Goal: Information Seeking & Learning: Find contact information

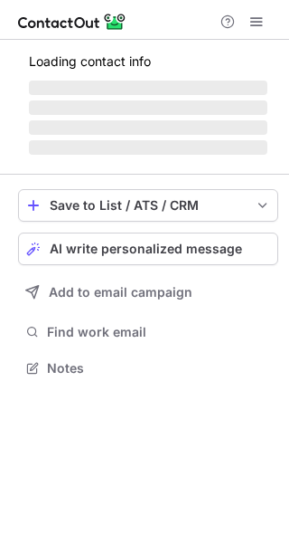
scroll to position [395, 289]
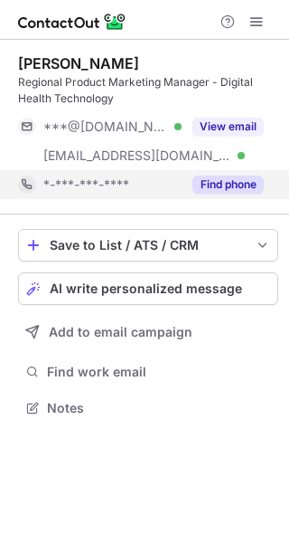
click at [232, 188] on button "Find phone" at bounding box center [228, 184] width 71 height 18
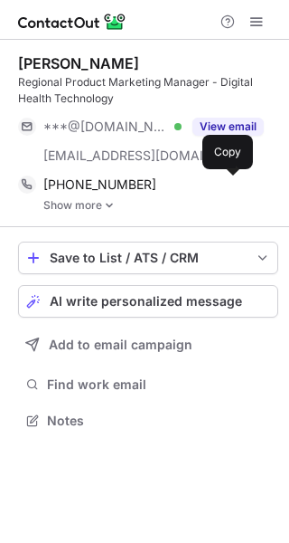
scroll to position [408, 289]
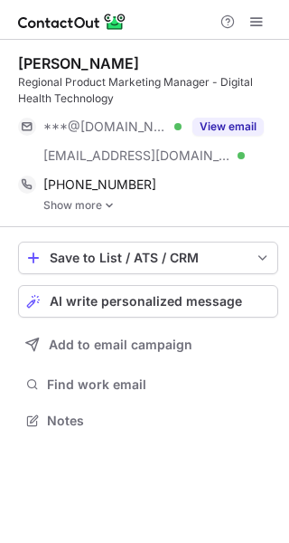
click at [90, 208] on link "Show more" at bounding box center [160, 205] width 235 height 13
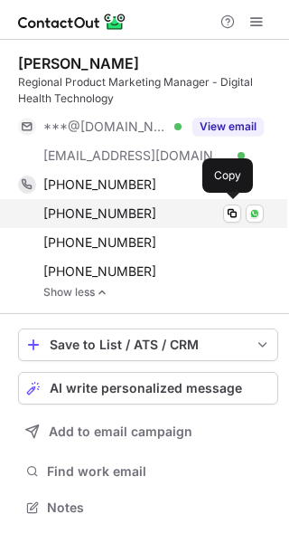
scroll to position [495, 289]
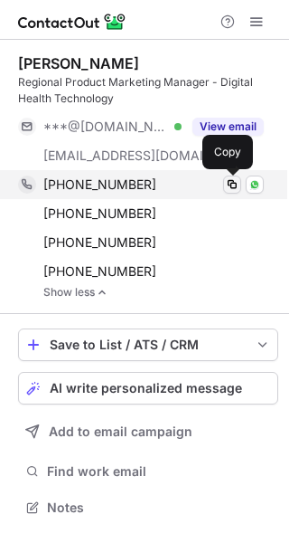
click at [233, 182] on span at bounding box center [232, 184] width 14 height 14
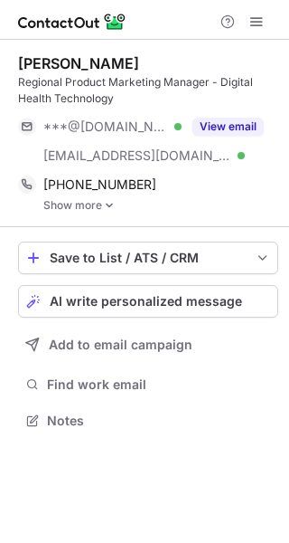
scroll to position [408, 289]
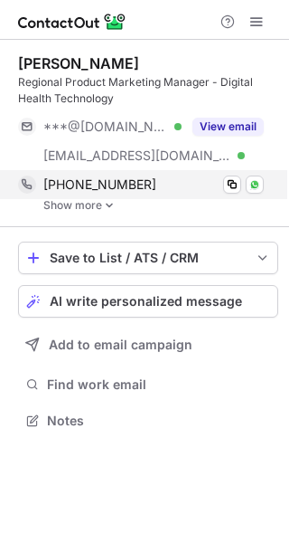
click at [101, 198] on div "+966535300491 Copy WhatsApp Show more" at bounding box center [148, 191] width 261 height 42
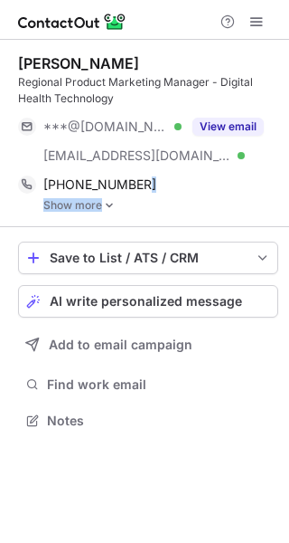
click at [81, 207] on link "Show more" at bounding box center [160, 205] width 235 height 13
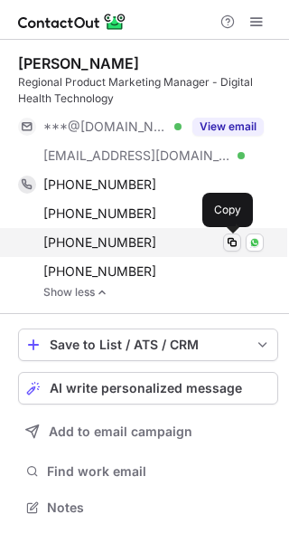
click at [237, 244] on span at bounding box center [232, 242] width 14 height 14
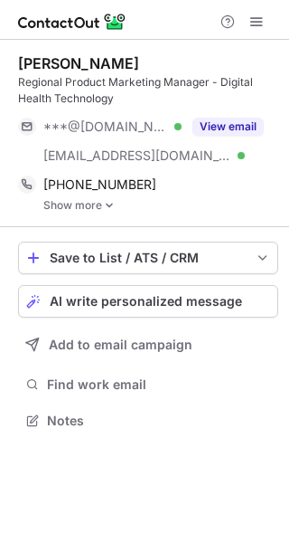
scroll to position [408, 289]
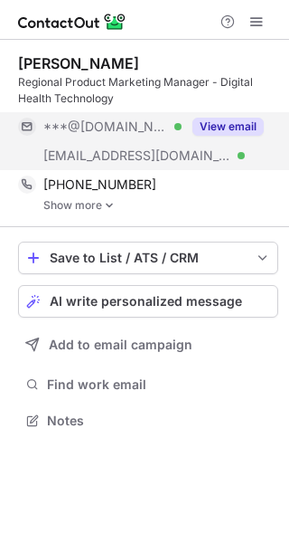
click at [245, 130] on button "View email" at bounding box center [228, 127] width 71 height 18
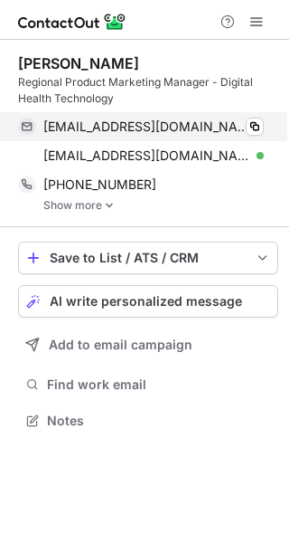
click at [264, 127] on div "hharkous@gmail.com Verified Copy" at bounding box center [141, 126] width 246 height 29
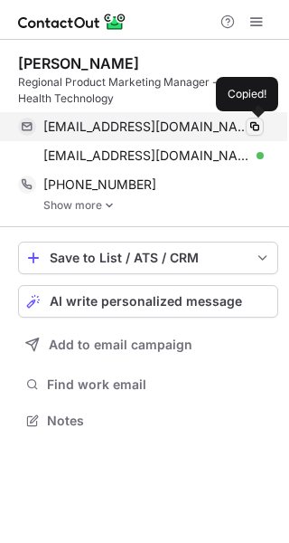
click at [251, 127] on span at bounding box center [255, 126] width 14 height 14
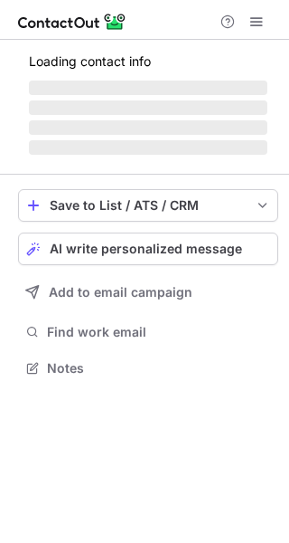
scroll to position [366, 289]
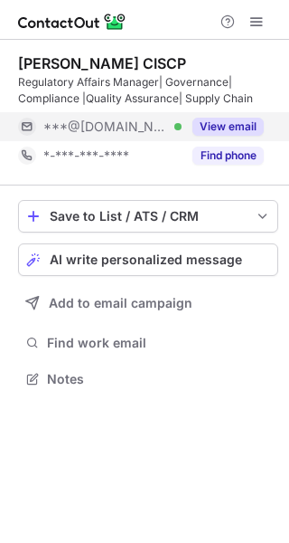
click at [251, 116] on div "View email" at bounding box center [223, 126] width 82 height 29
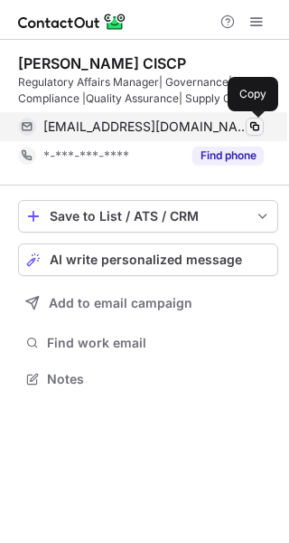
click at [247, 128] on button at bounding box center [255, 127] width 18 height 18
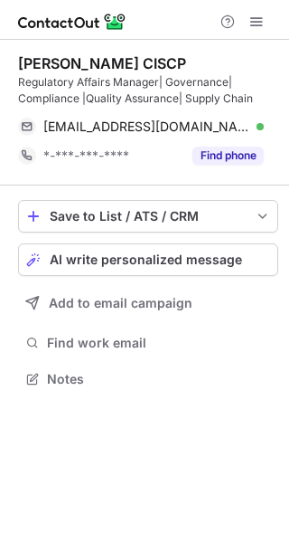
scroll to position [366, 289]
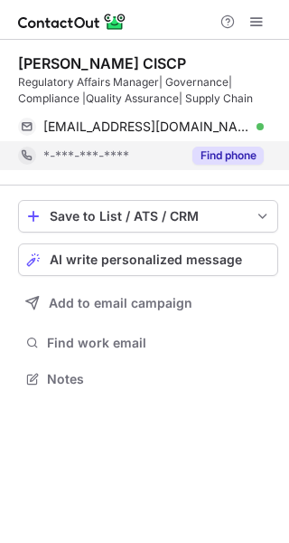
click at [238, 154] on button "Find phone" at bounding box center [228, 156] width 71 height 18
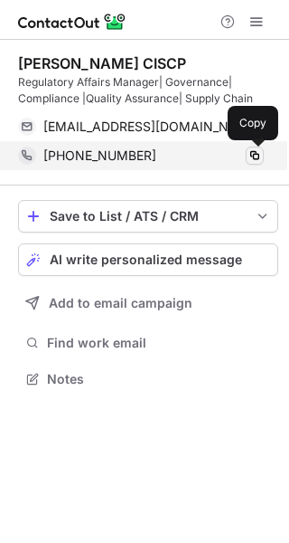
click at [251, 151] on span at bounding box center [255, 155] width 14 height 14
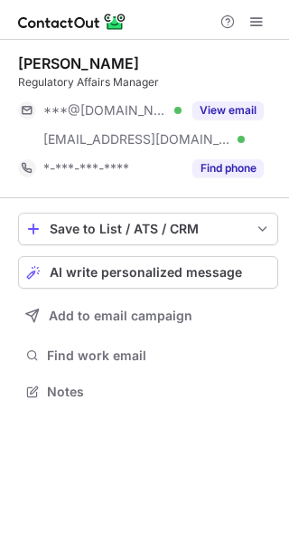
scroll to position [379, 289]
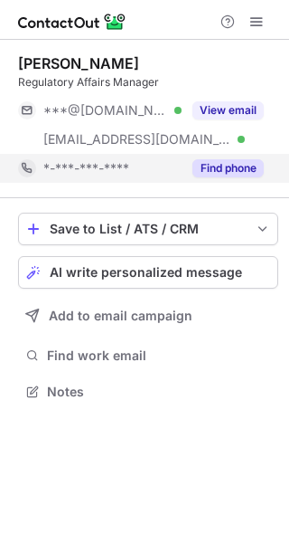
click at [228, 172] on button "Find phone" at bounding box center [228, 168] width 71 height 18
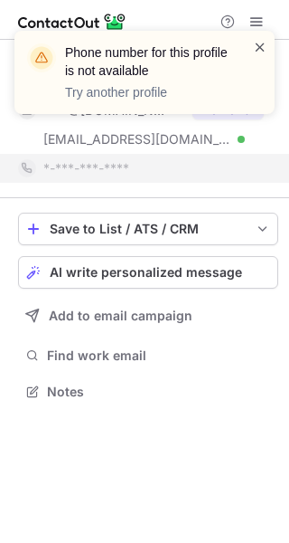
click at [265, 48] on span at bounding box center [260, 47] width 14 height 18
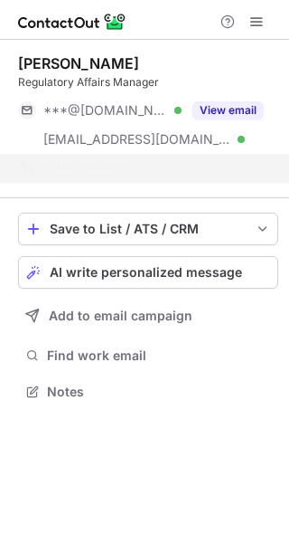
click at [240, 110] on div "Phone number for this profile is not available Try another profile" at bounding box center [144, 72] width 261 height 83
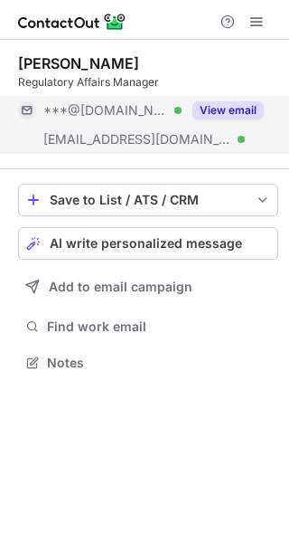
scroll to position [350, 289]
click at [240, 110] on button "View email" at bounding box center [228, 110] width 71 height 18
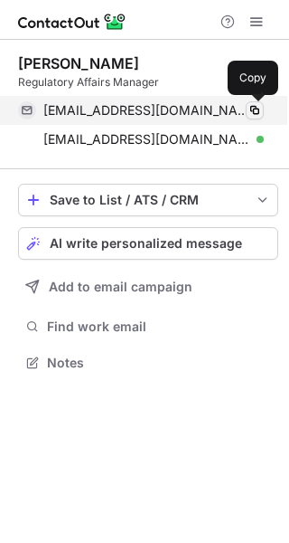
click at [255, 101] on button at bounding box center [255, 110] width 18 height 18
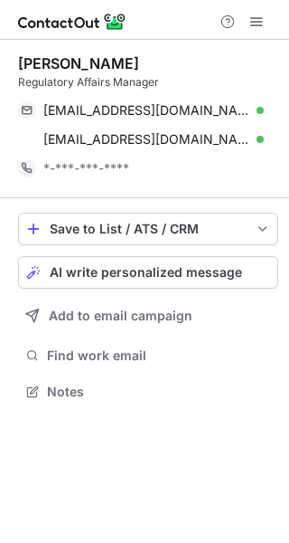
scroll to position [379, 289]
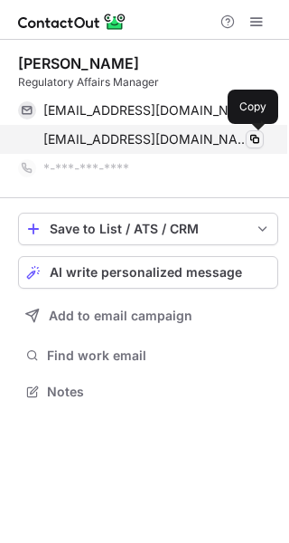
click at [259, 138] on span at bounding box center [255, 139] width 14 height 14
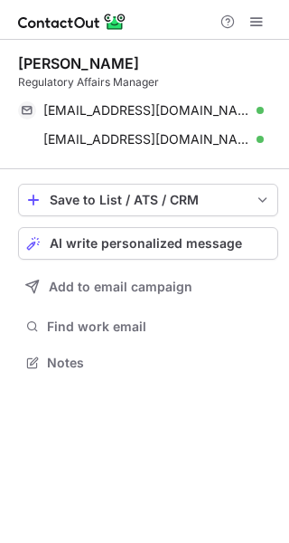
scroll to position [350, 289]
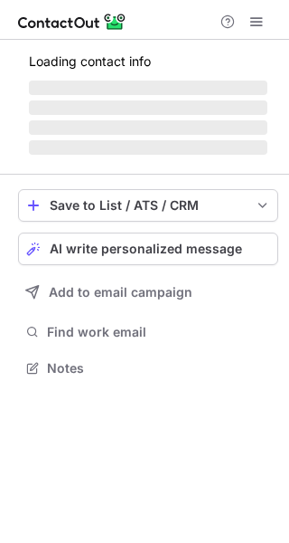
scroll to position [379, 289]
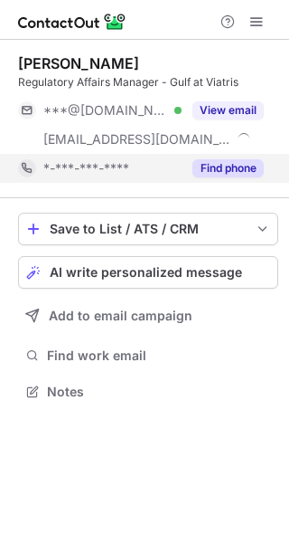
click at [224, 176] on button "Find phone" at bounding box center [228, 168] width 71 height 18
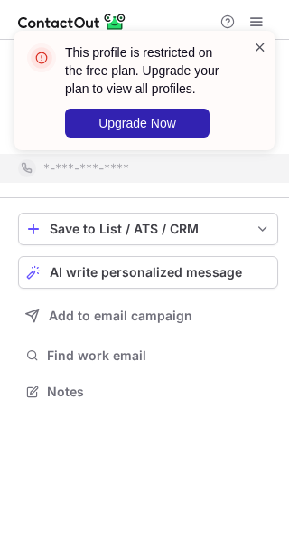
click at [258, 45] on span at bounding box center [260, 47] width 14 height 18
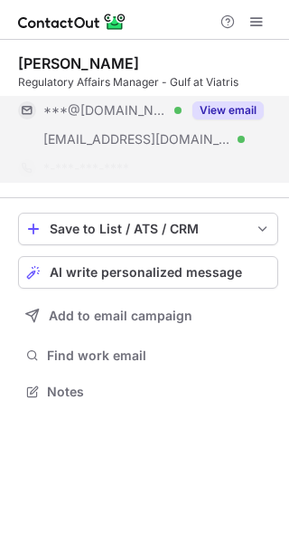
click at [251, 116] on button "View email" at bounding box center [228, 110] width 71 height 18
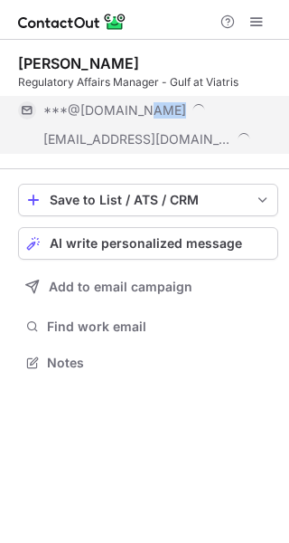
click at [251, 117] on div "***@[DOMAIN_NAME]" at bounding box center [153, 110] width 221 height 16
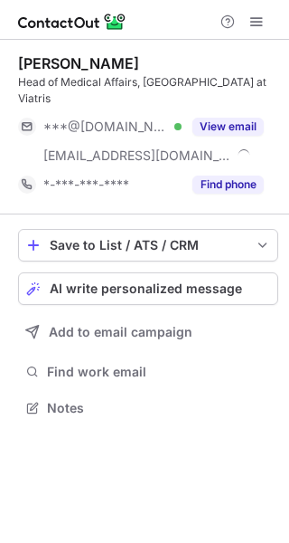
scroll to position [379, 289]
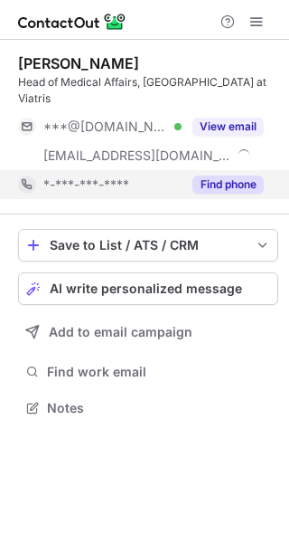
click at [232, 175] on button "Find phone" at bounding box center [228, 184] width 71 height 18
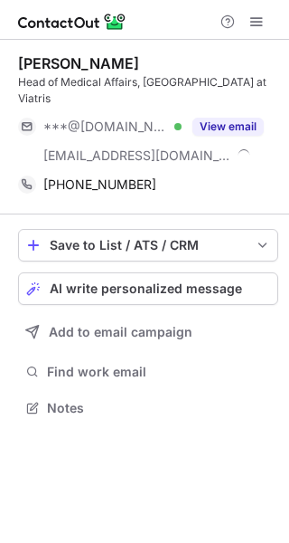
scroll to position [379, 289]
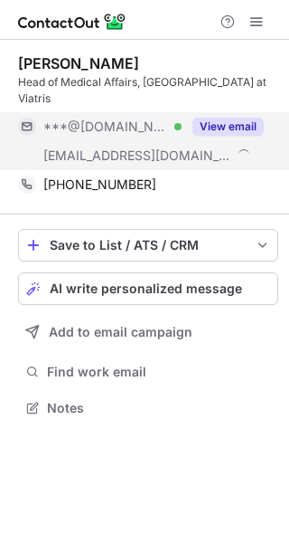
click at [229, 118] on button "View email" at bounding box center [228, 127] width 71 height 18
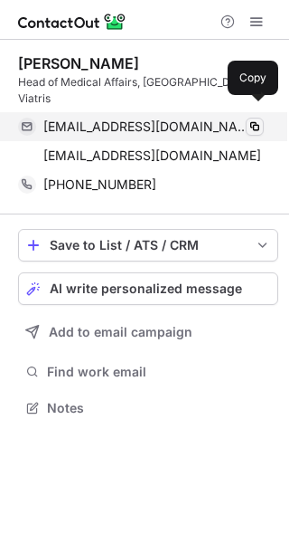
click at [253, 119] on span at bounding box center [255, 126] width 14 height 14
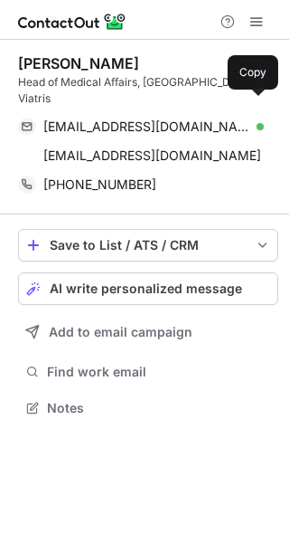
scroll to position [379, 289]
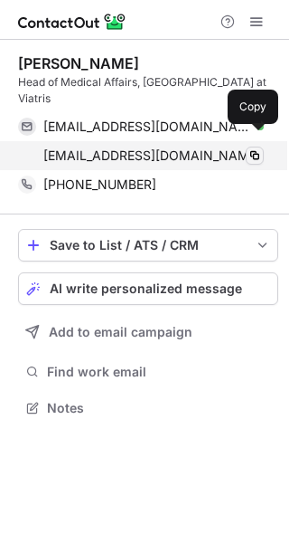
click at [262, 147] on button at bounding box center [255, 156] width 18 height 18
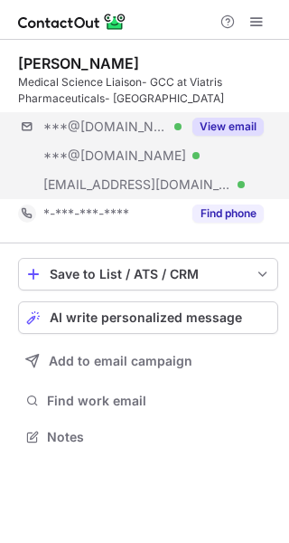
scroll to position [424, 289]
click at [208, 127] on button "View email" at bounding box center [228, 127] width 71 height 18
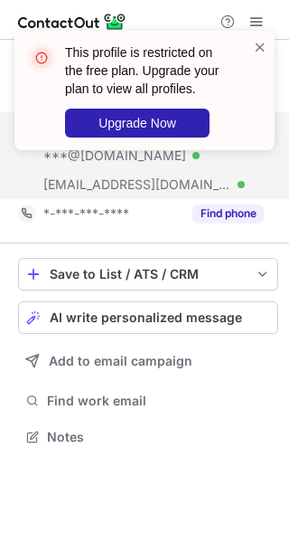
drag, startPoint x: 232, startPoint y: 223, endPoint x: 235, endPoint y: 194, distance: 30.0
click at [232, 223] on div "Find phone" at bounding box center [223, 213] width 82 height 29
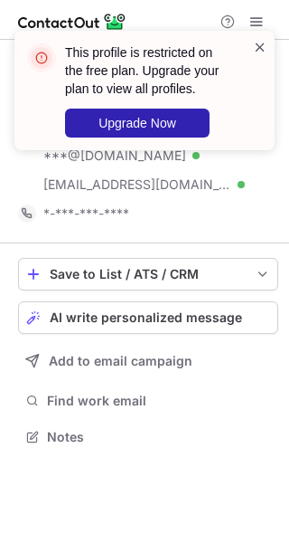
click at [261, 46] on span at bounding box center [260, 47] width 14 height 18
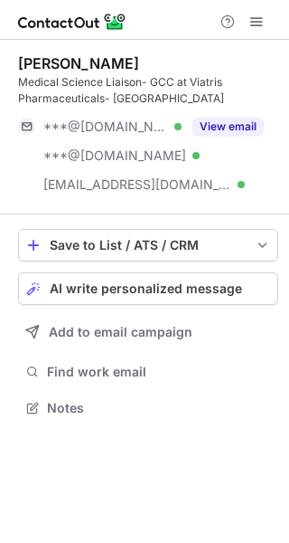
scroll to position [395, 289]
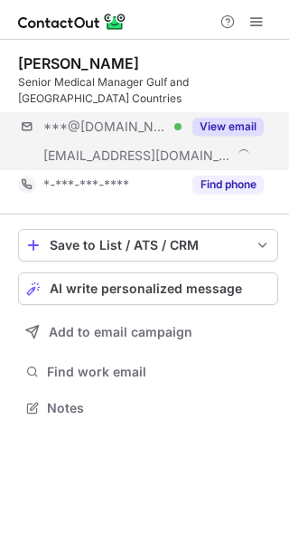
scroll to position [395, 289]
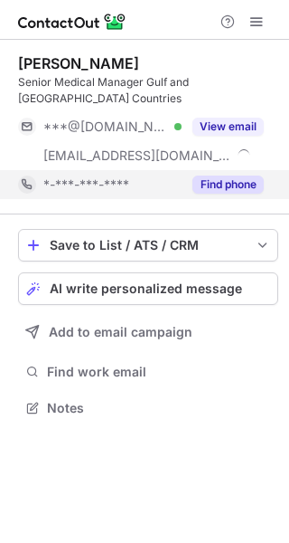
click at [213, 185] on button "Find phone" at bounding box center [228, 184] width 71 height 18
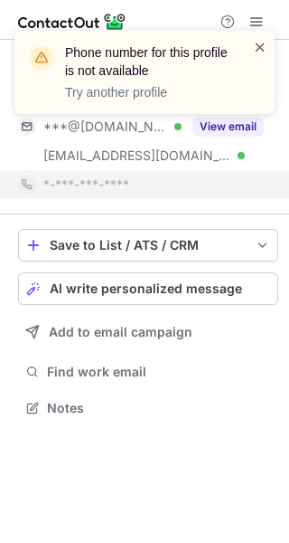
click at [258, 48] on span at bounding box center [260, 47] width 14 height 18
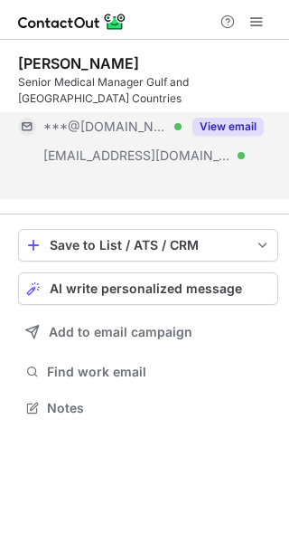
click at [225, 128] on button "View email" at bounding box center [228, 127] width 71 height 18
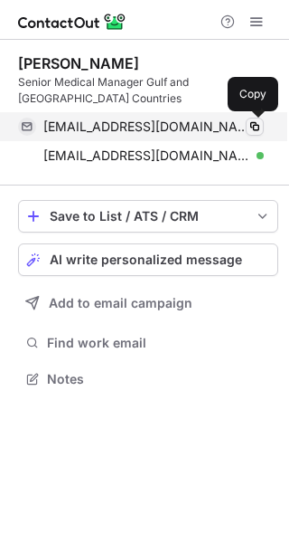
click at [256, 126] on span at bounding box center [255, 126] width 14 height 14
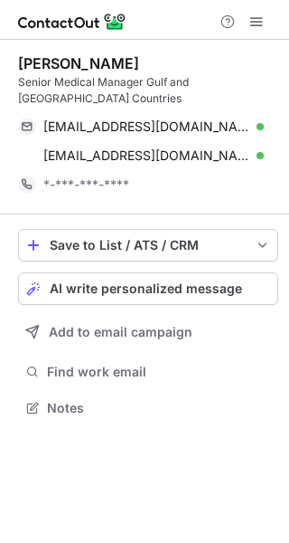
scroll to position [395, 289]
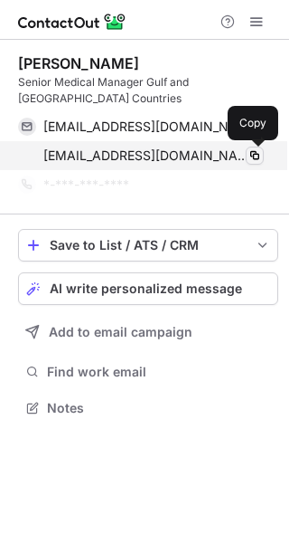
click at [254, 154] on span at bounding box center [255, 155] width 14 height 14
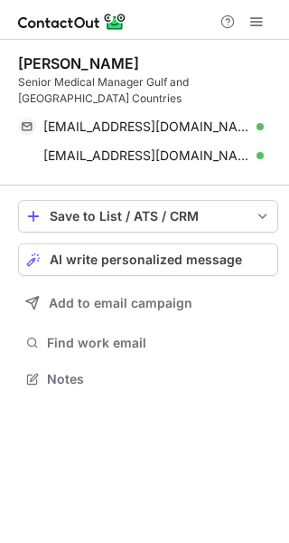
scroll to position [366, 289]
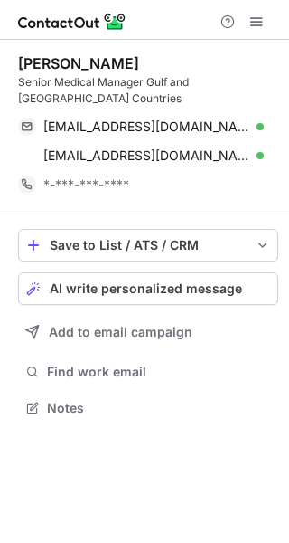
scroll to position [395, 289]
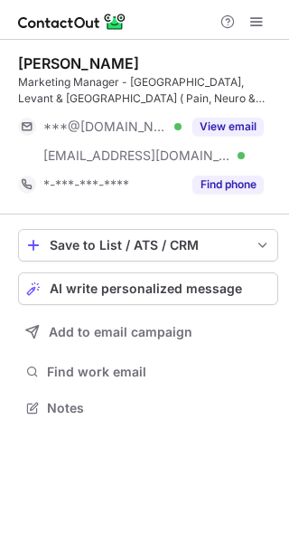
scroll to position [395, 289]
click at [223, 199] on div "[PERSON_NAME] Marketing Manager - [GEOGRAPHIC_DATA], Levant & [GEOGRAPHIC_DATA]…" at bounding box center [148, 127] width 261 height 175
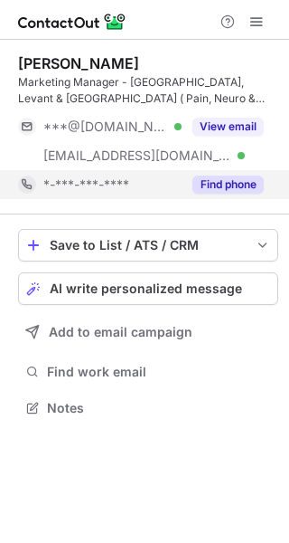
click at [222, 194] on div "Find phone" at bounding box center [223, 184] width 82 height 29
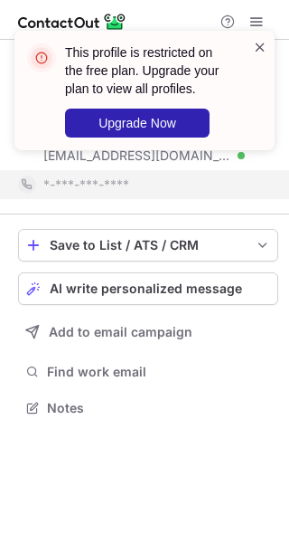
drag, startPoint x: 246, startPoint y: 55, endPoint x: 254, endPoint y: 49, distance: 10.3
click at [250, 53] on div "This profile is restricted on the free plan. Upgrade your plan to view all prof…" at bounding box center [138, 90] width 232 height 105
click at [255, 49] on span at bounding box center [260, 47] width 14 height 18
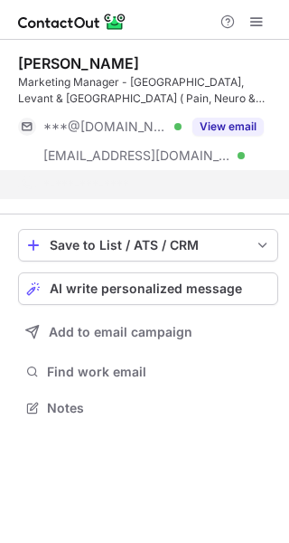
scroll to position [366, 289]
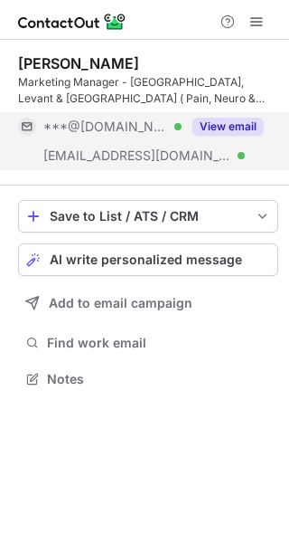
click at [241, 132] on button "View email" at bounding box center [228, 127] width 71 height 18
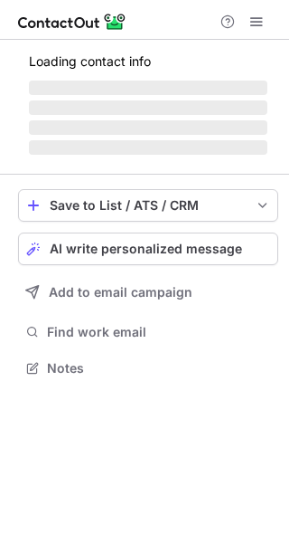
scroll to position [366, 289]
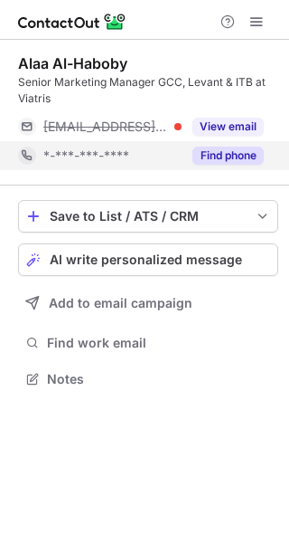
click at [221, 162] on button "Find phone" at bounding box center [228, 156] width 71 height 18
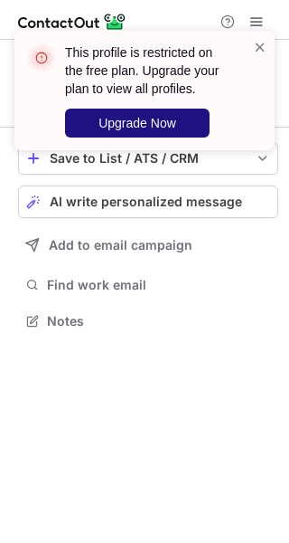
scroll to position [308, 289]
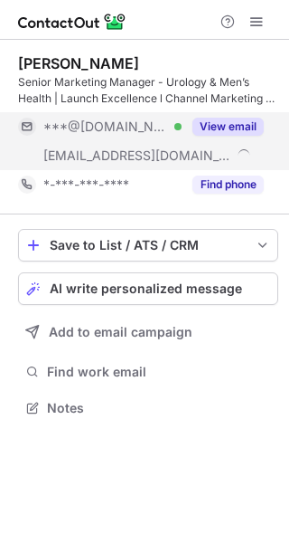
scroll to position [395, 289]
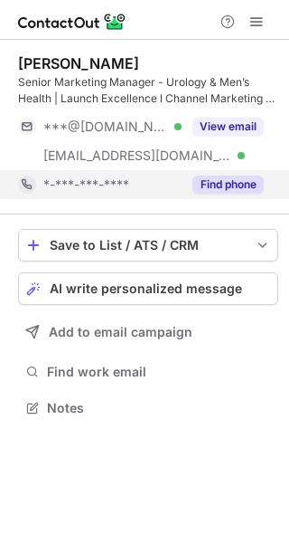
click at [219, 185] on button "Find phone" at bounding box center [228, 184] width 71 height 18
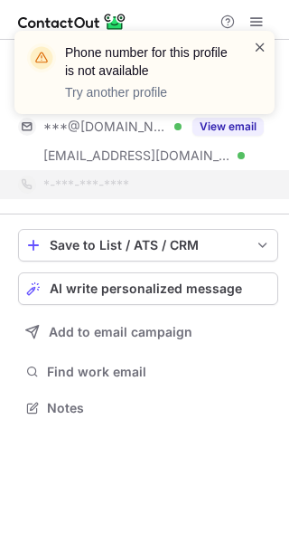
click at [261, 48] on span at bounding box center [260, 47] width 14 height 18
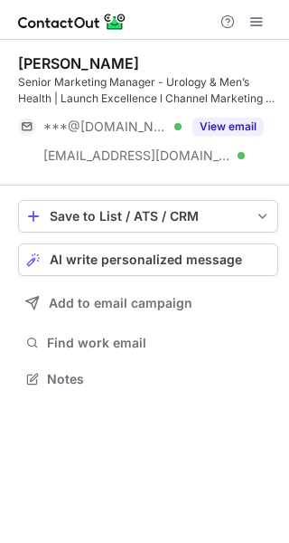
scroll to position [366, 289]
click at [230, 135] on div "Phone number for this profile is not available Try another profile [PERSON_NAME…" at bounding box center [144, 271] width 289 height 543
click at [230, 135] on button "View email" at bounding box center [228, 127] width 71 height 18
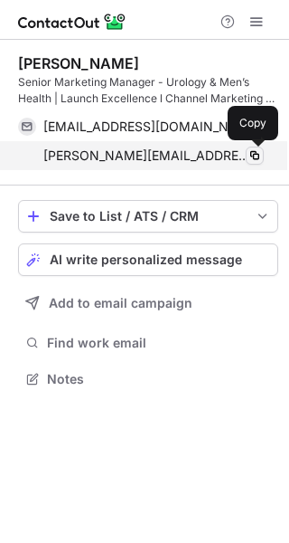
click at [252, 149] on span at bounding box center [255, 155] width 14 height 14
